Goal: Transaction & Acquisition: Purchase product/service

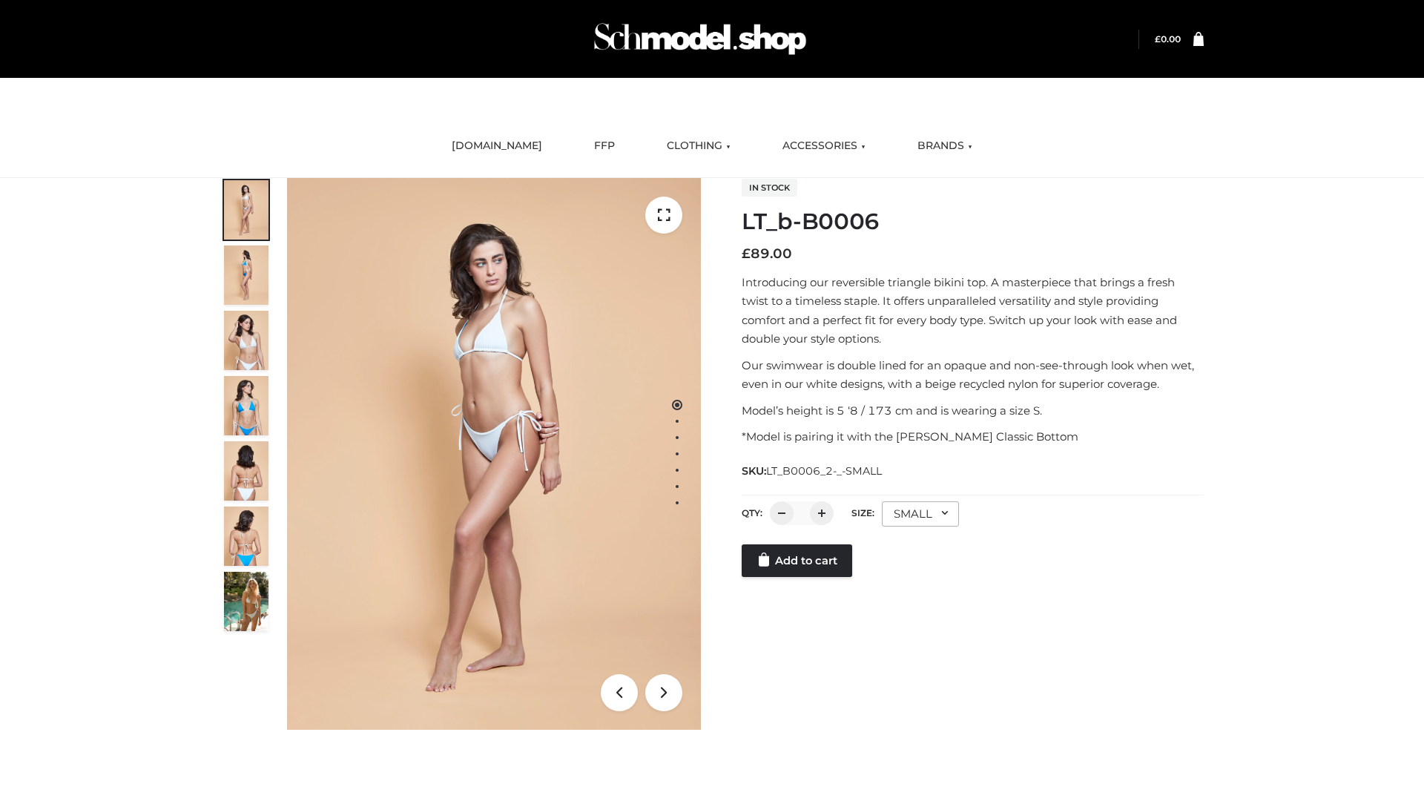
click at [798, 577] on link "Add to cart" at bounding box center [797, 560] width 110 height 33
